Goal: Find specific page/section: Find specific page/section

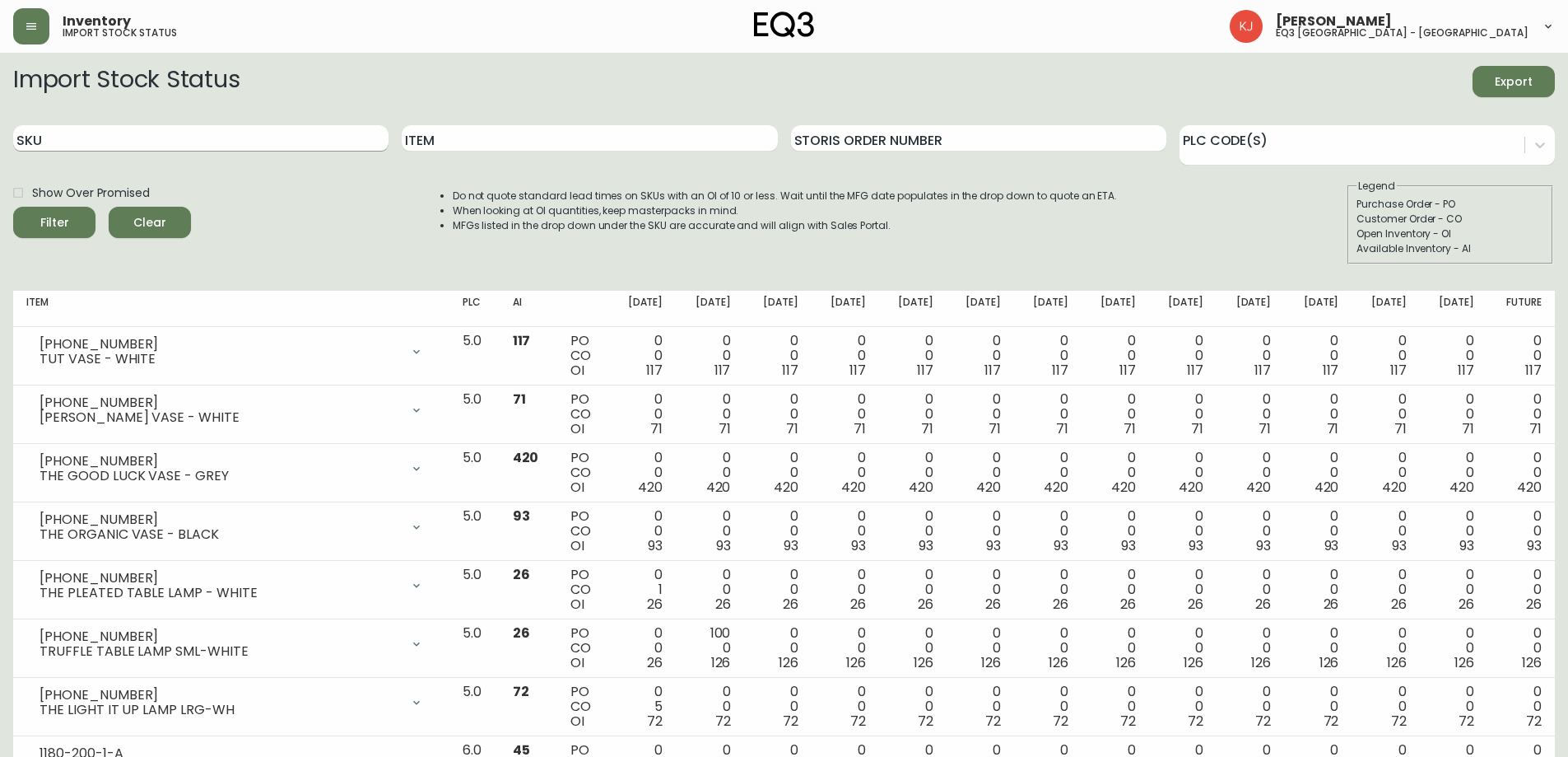
click at [229, 140] on input "SKU" at bounding box center [200, 138] width 376 height 26
paste input "77696-93"
type input "77696-93"
click at [13, 207] on button "Filter" at bounding box center [54, 223] width 82 height 32
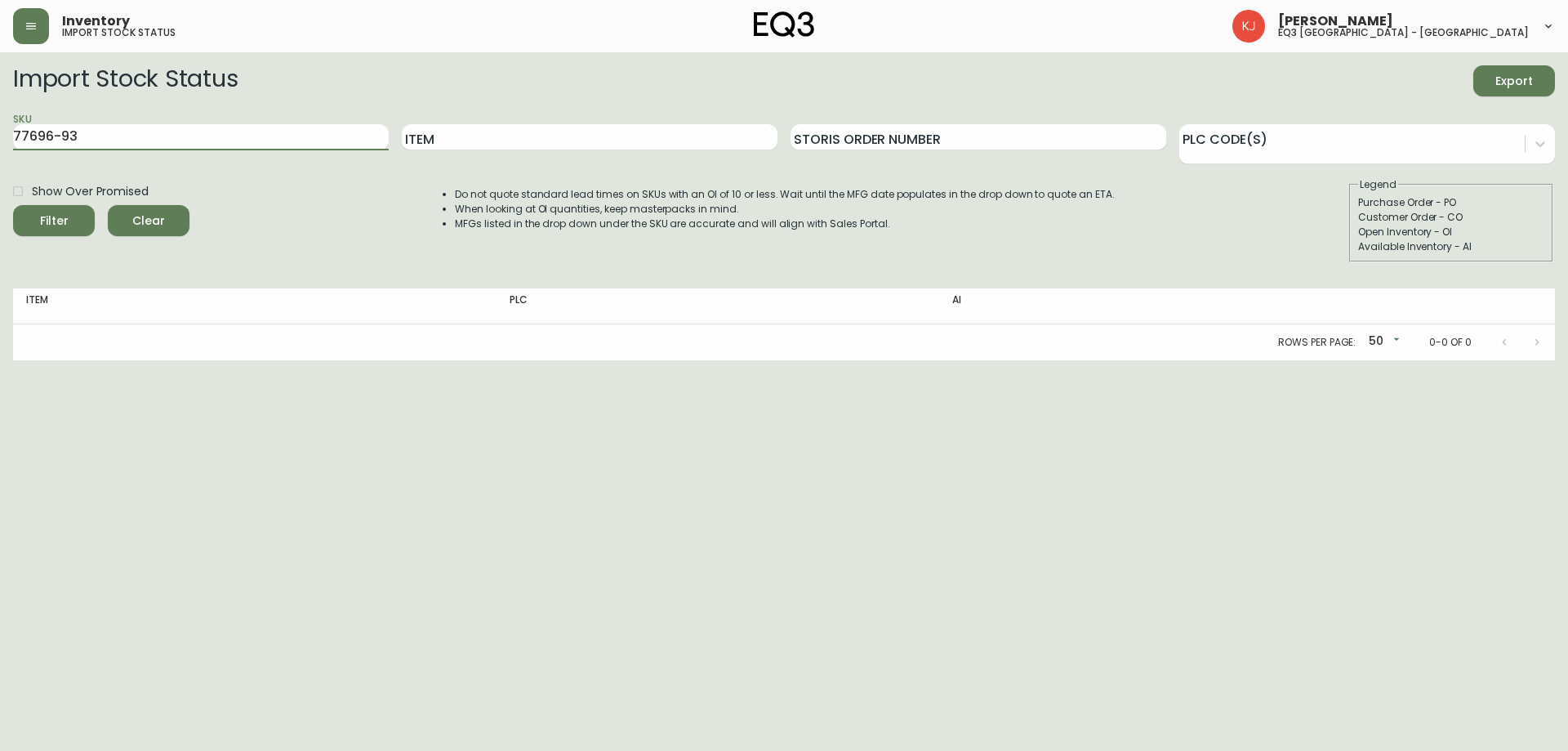
drag, startPoint x: 108, startPoint y: 135, endPoint x: 0, endPoint y: 143, distance: 108.3
click at [0, 143] on main "Import Stock Status Export SKU 77696-93 Item Storis Order Number PLC Code(s) Sh…" at bounding box center [784, 206] width 1568 height 308
click at [316, 133] on input "SKU" at bounding box center [201, 137] width 375 height 26
click at [444, 135] on input "Item" at bounding box center [590, 137] width 375 height 26
type input "BROOKEZ"
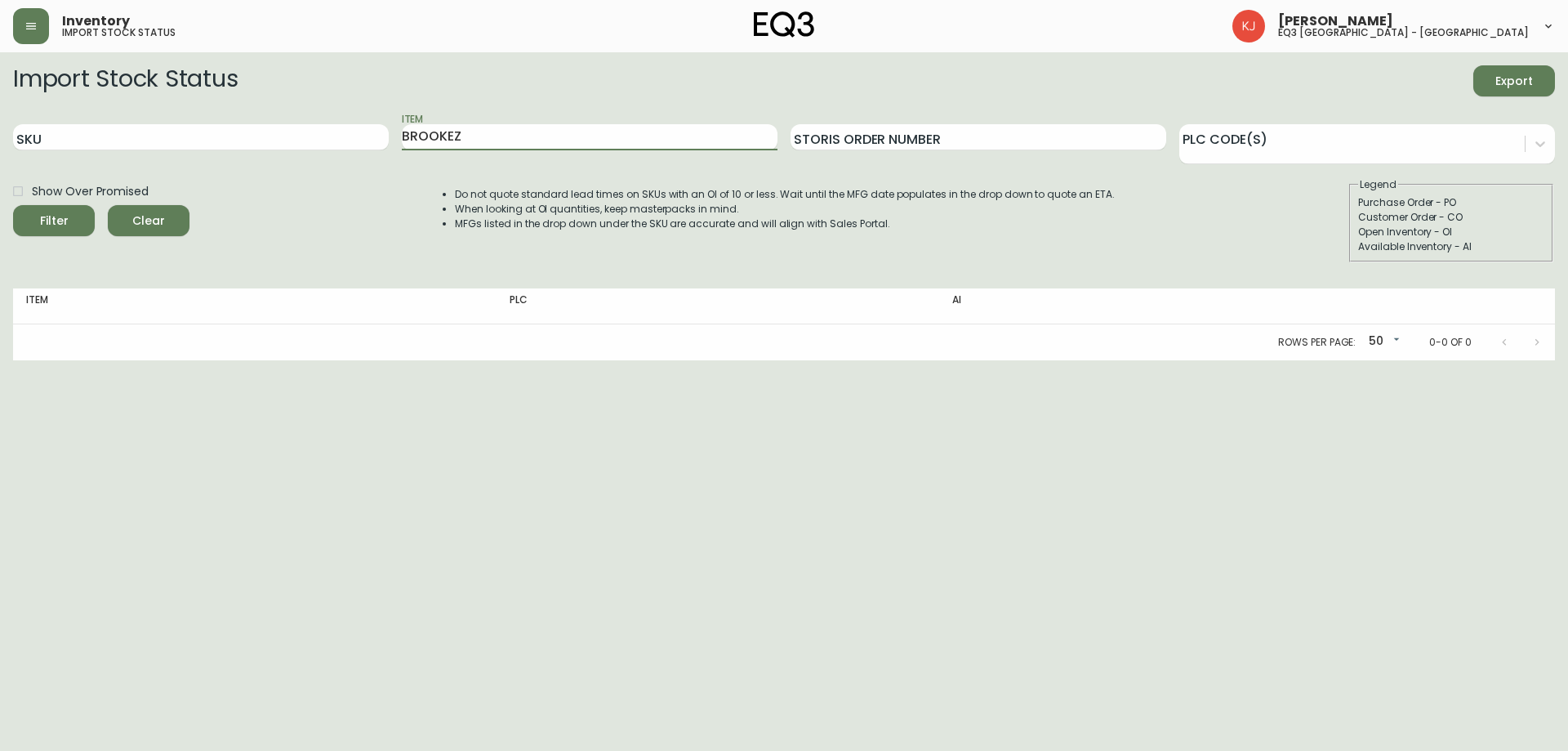
click at [13, 205] on button "Filter" at bounding box center [54, 221] width 81 height 31
